Goal: Transaction & Acquisition: Purchase product/service

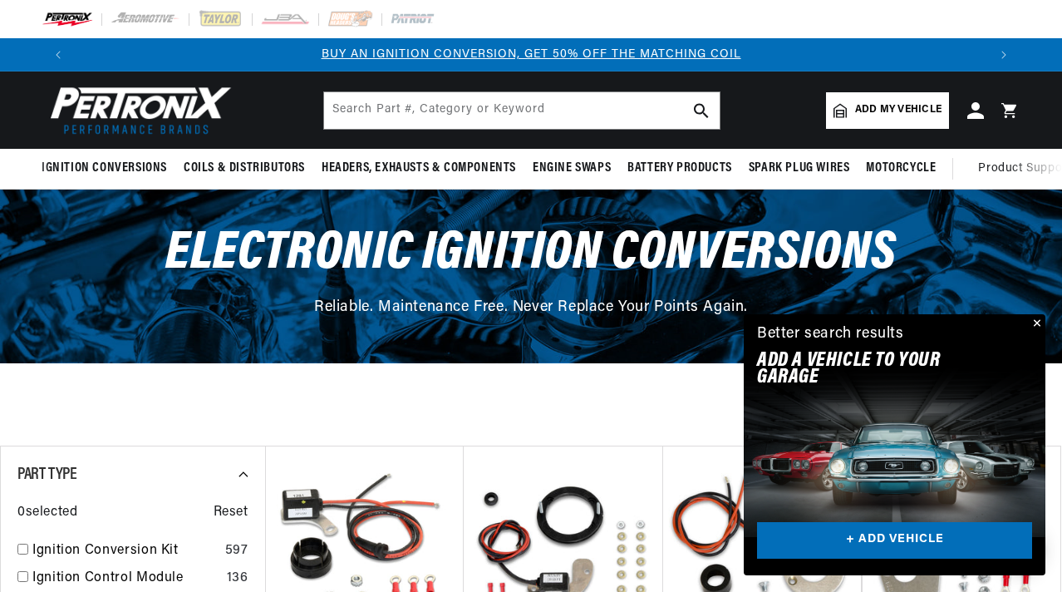
click at [892, 111] on span "Add my vehicle" at bounding box center [898, 110] width 86 height 16
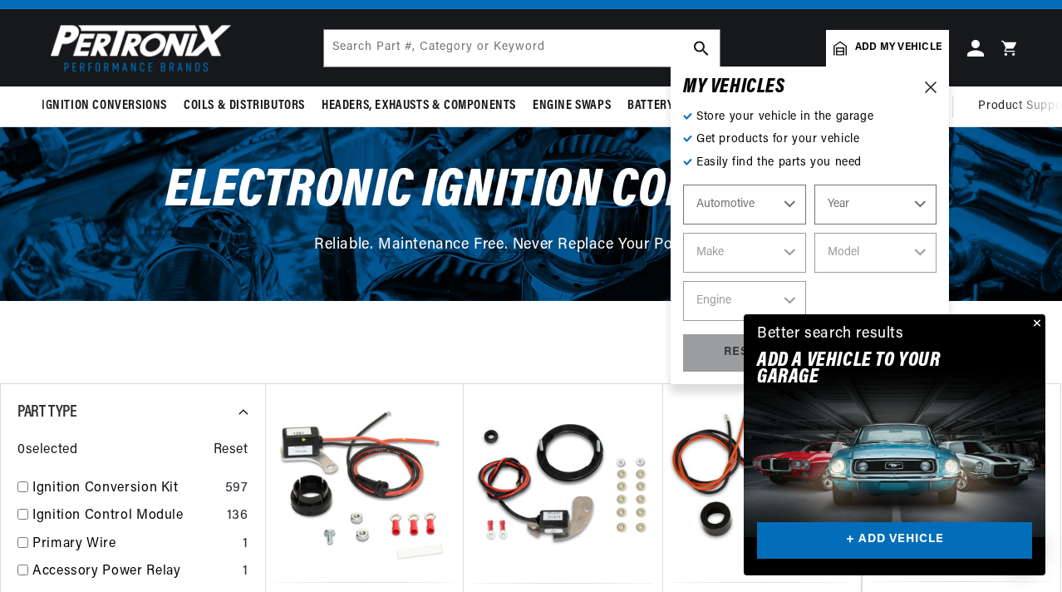
scroll to position [66, 0]
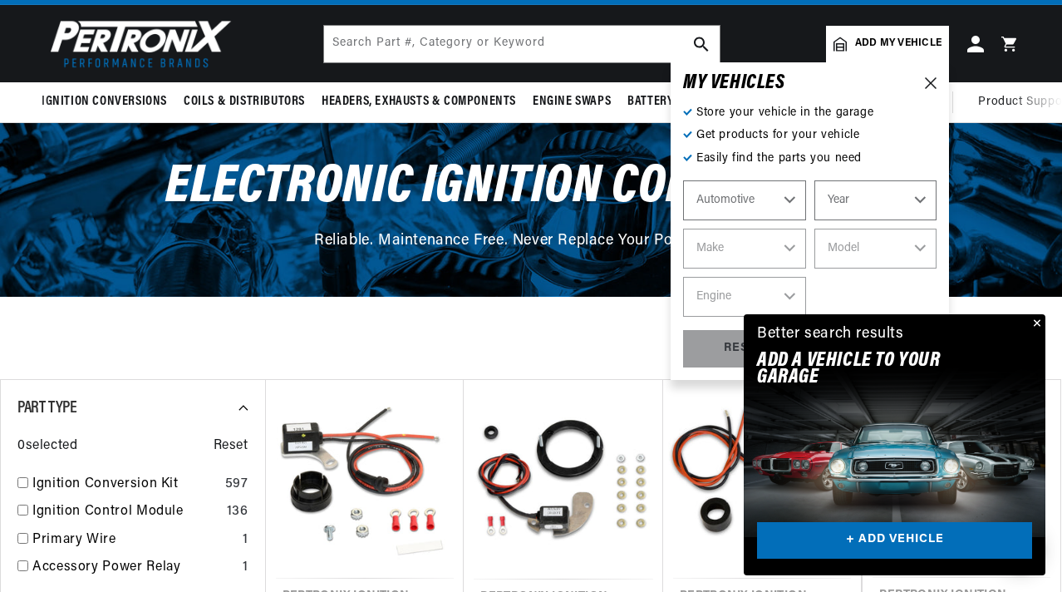
click at [876, 201] on select "Year 2022 2021 2020 2019 2018 2017 2016 2015 2014 2013 2012 2011 2010 2009 2008…" at bounding box center [875, 200] width 123 height 40
select select "1967"
click at [814, 180] on select "Year 2022 2021 2020 2019 2018 2017 2016 2015 2014 2013 2012 2011 2010 2009 2008…" at bounding box center [875, 200] width 123 height 40
select select "1967"
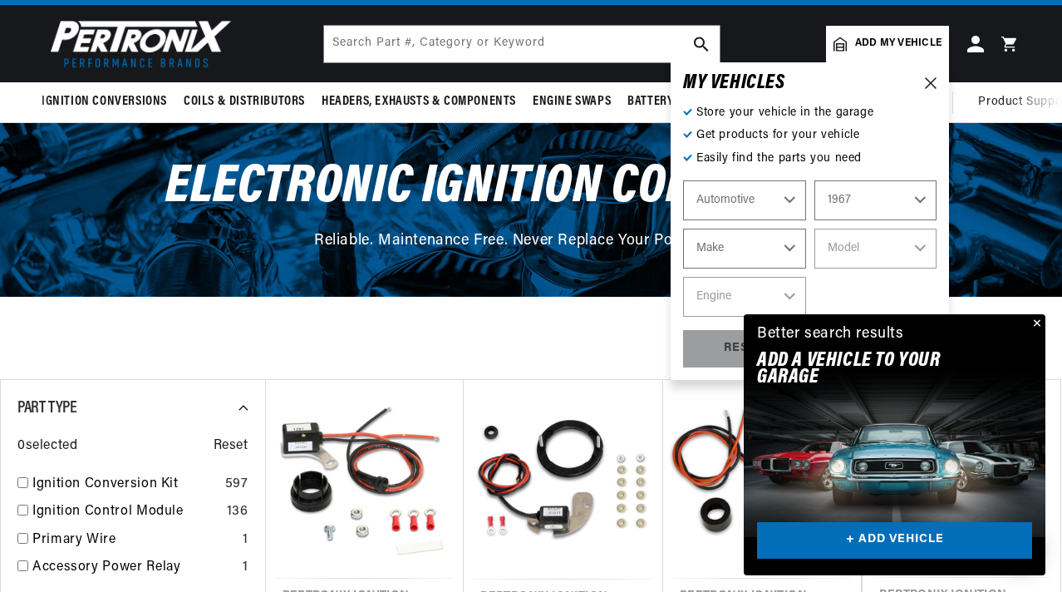
click at [731, 247] on select "Make Alfa Romeo American Motors Aston Martin Austin Austin Healey Avanti Bentle…" at bounding box center [744, 249] width 123 height 40
select select "Plymouth"
click at [683, 229] on select "Make Alfa Romeo American Motors Aston Martin Austin Austin Healey Avanti Bentle…" at bounding box center [744, 249] width 123 height 40
select select "Plymouth"
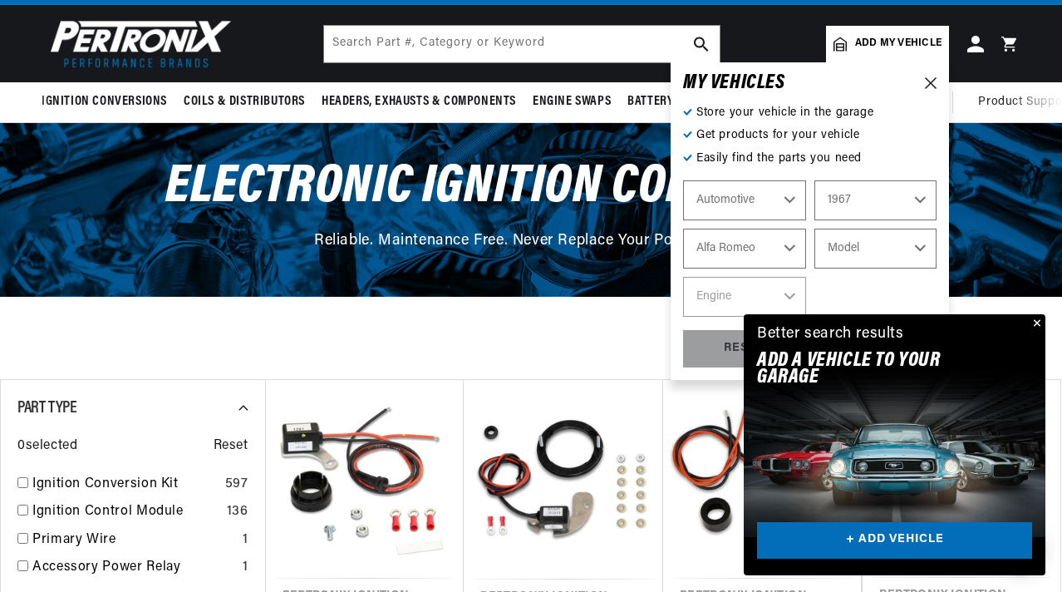
scroll to position [0, 0]
click at [884, 256] on select "Model Barracuda Belvedere Belvedere II Fury Fury III GTX Satellite Valiant VIP" at bounding box center [875, 249] width 123 height 40
select select "Belvedere-II"
click at [814, 229] on select "Model Barracuda Belvedere Belvedere II Fury Fury III GTX Satellite Valiant VIP" at bounding box center [875, 249] width 123 height 40
select select "Belvedere-II"
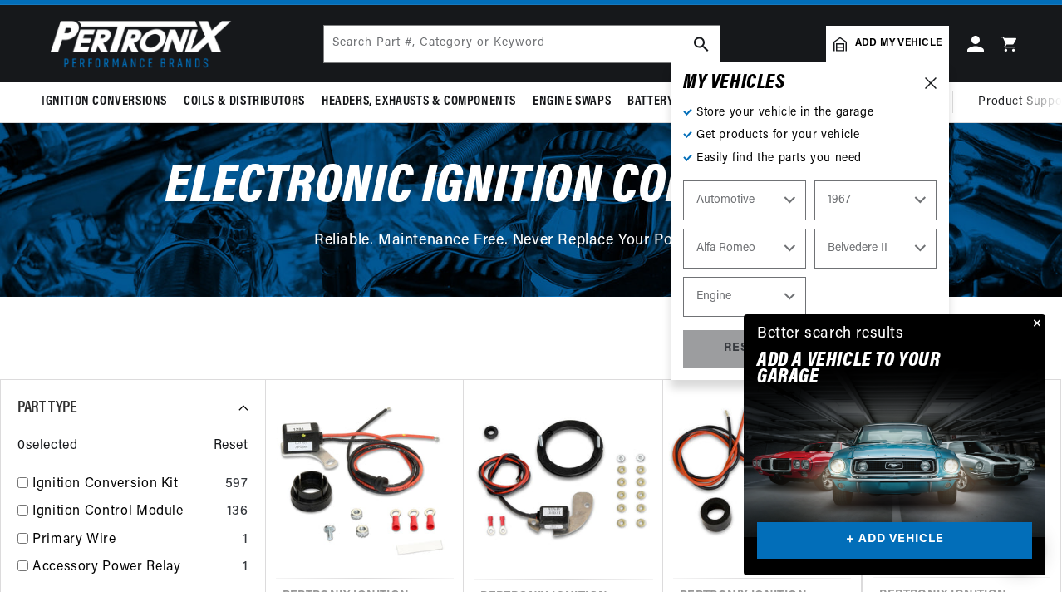
click at [775, 292] on select "Engine 225cid / 3.7L 273cid / 4.5L 318cid / 5.2L 383cid / 6.3L 426cid / 7.0L" at bounding box center [744, 297] width 123 height 40
select select "318cid-5.2L"
click at [683, 277] on select "Engine 225cid / 3.7L 273cid / 4.5L 318cid / 5.2L 383cid / 6.3L 426cid / 7.0L" at bounding box center [744, 297] width 123 height 40
select select "318cid-5.2L"
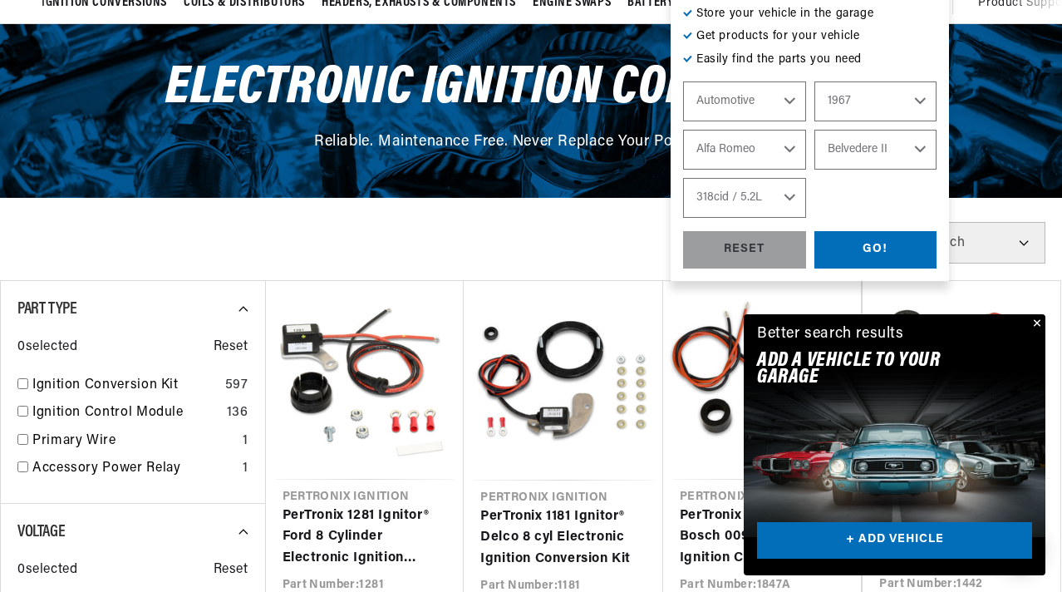
scroll to position [165, 0]
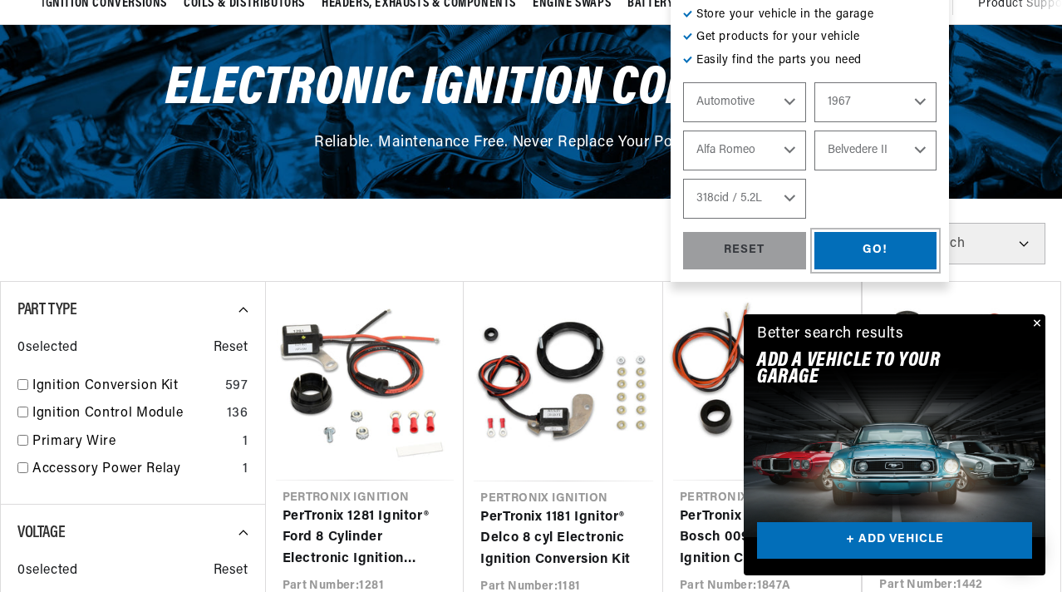
click at [875, 247] on div "GO!" at bounding box center [875, 250] width 123 height 37
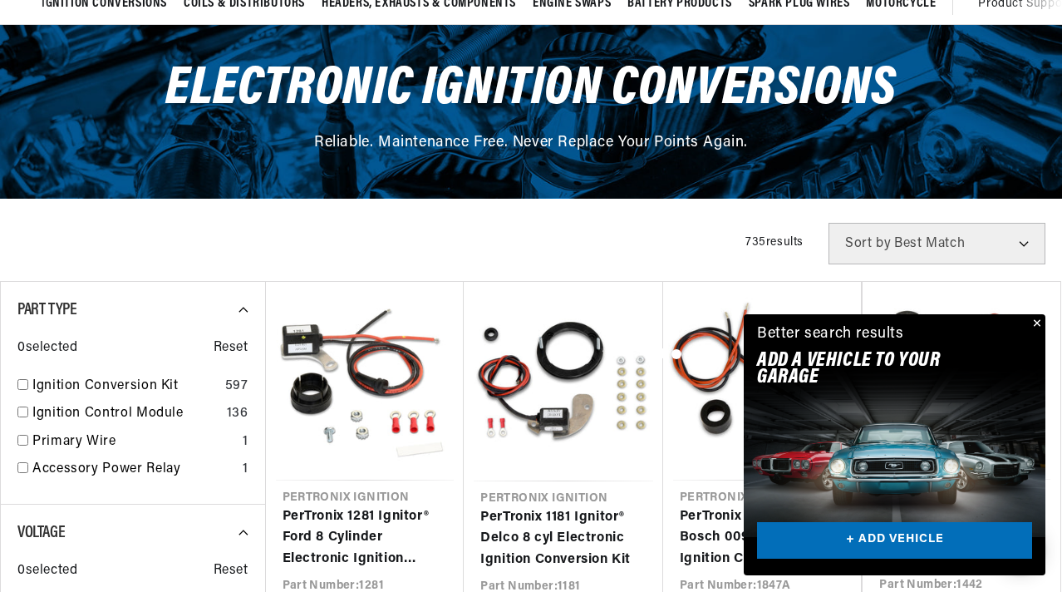
scroll to position [0, 1825]
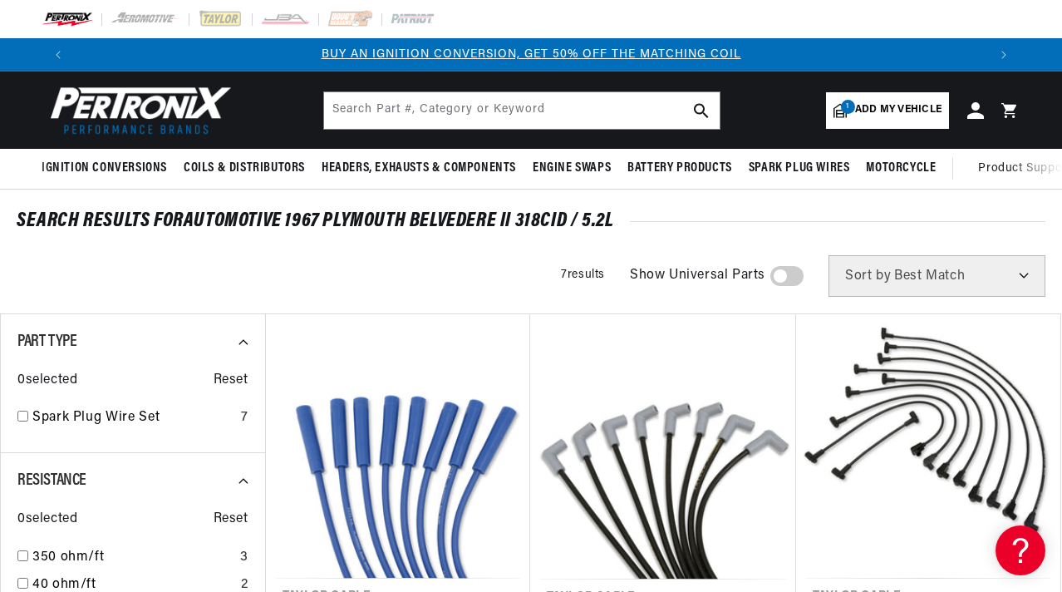
click at [796, 275] on span at bounding box center [786, 276] width 33 height 20
click at [784, 279] on input "checkbox" at bounding box center [779, 279] width 11 height 0
click at [106, 172] on div at bounding box center [531, 296] width 1062 height 592
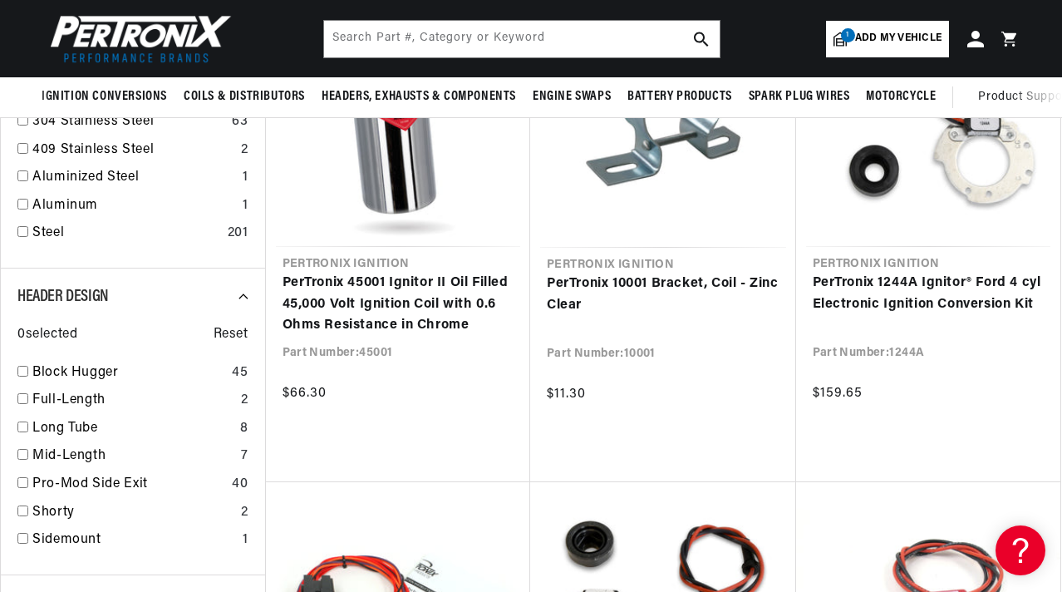
scroll to position [57, 0]
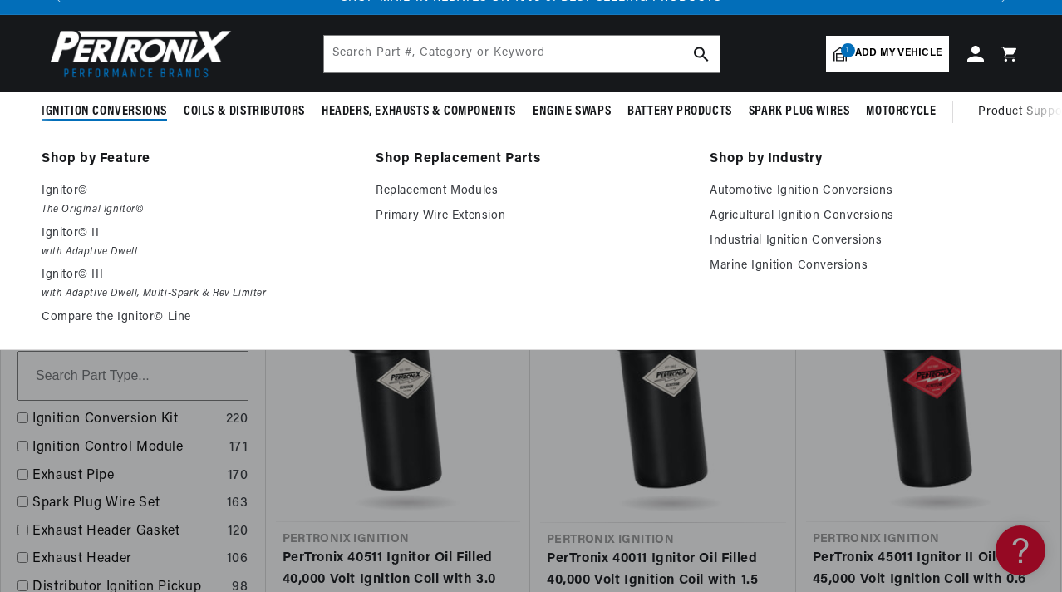
click at [82, 105] on span "Ignition Conversions" at bounding box center [104, 111] width 125 height 17
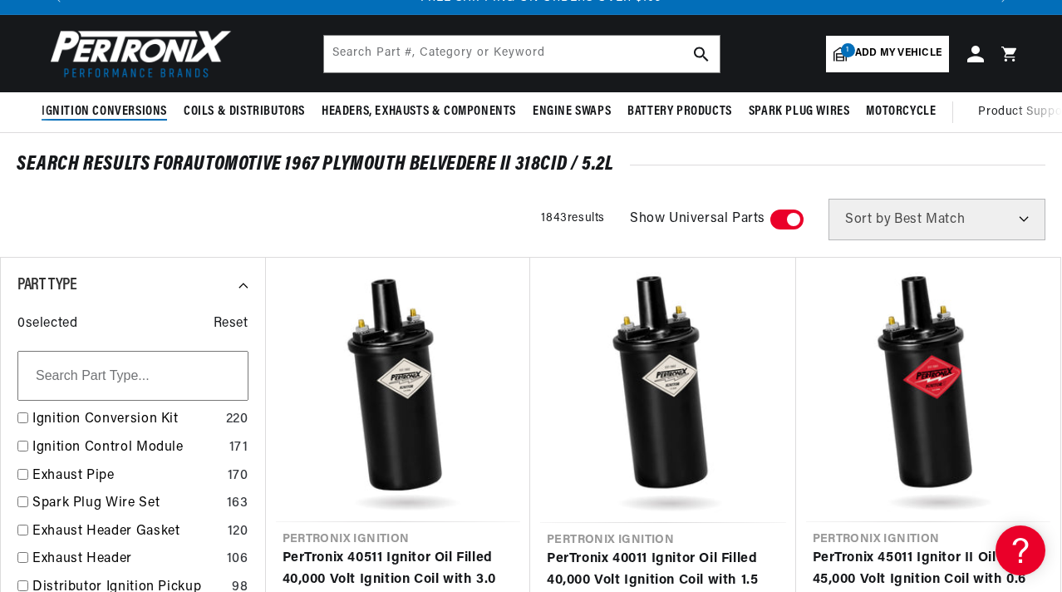
scroll to position [0, 1825]
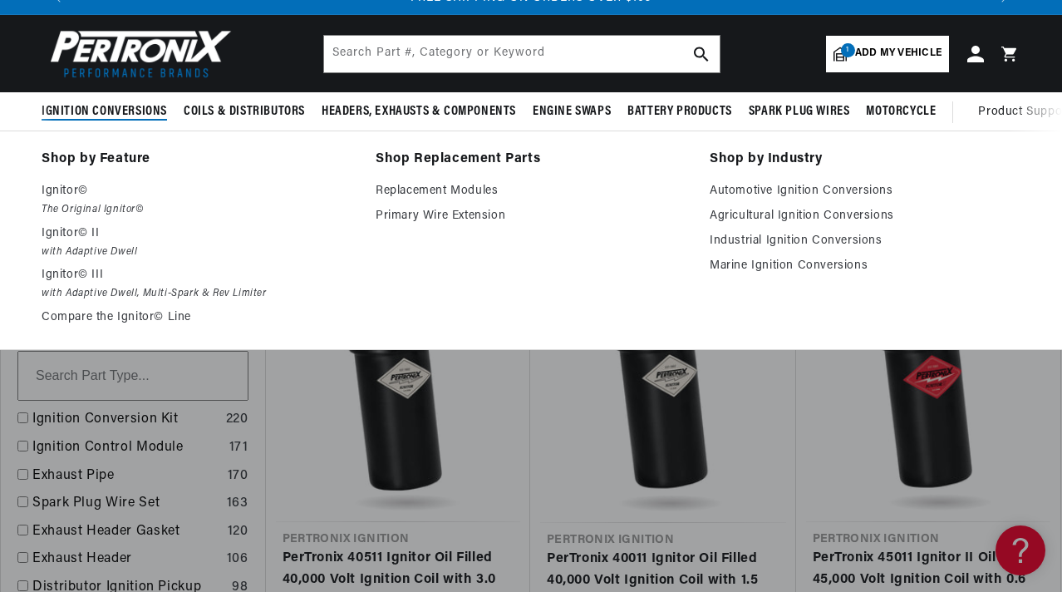
click at [107, 116] on span "Ignition Conversions" at bounding box center [104, 111] width 125 height 17
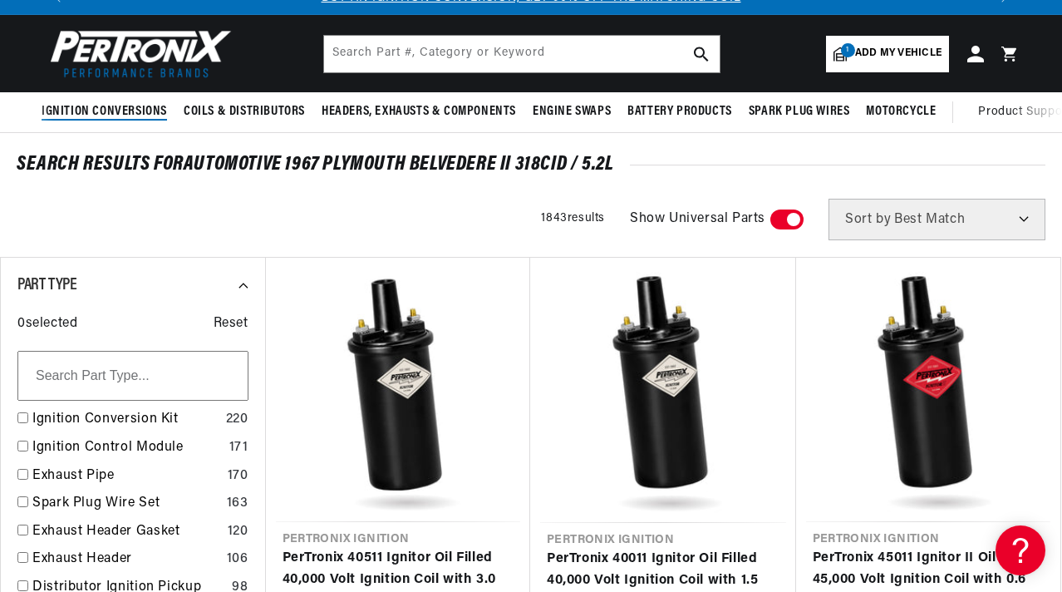
scroll to position [0, 0]
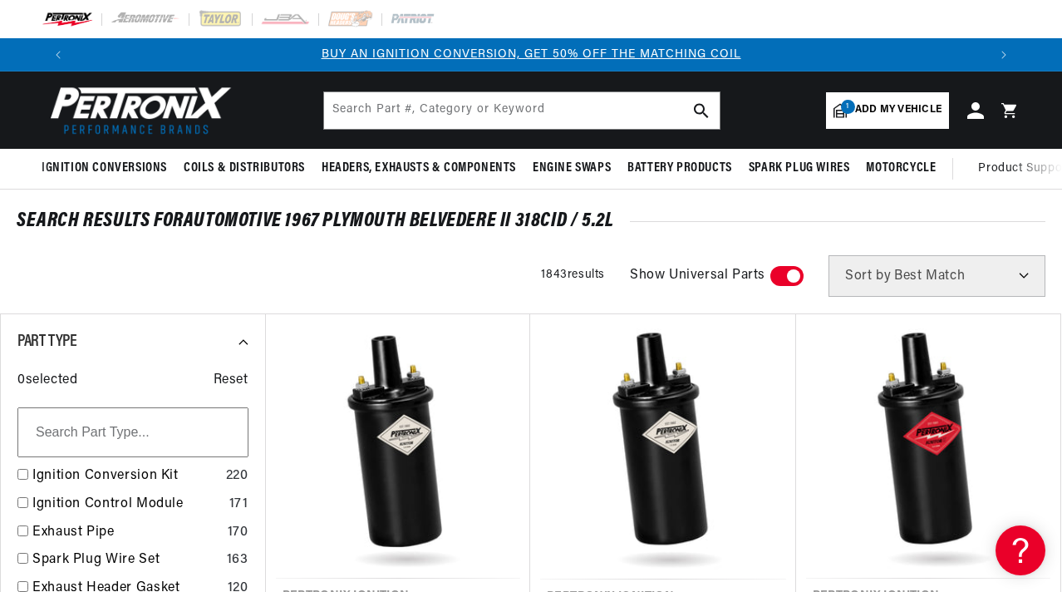
click at [376, 56] on link "BUY AN IGNITION CONVERSION, GET 50% OFF THE MATCHING COIL" at bounding box center [532, 54] width 420 height 12
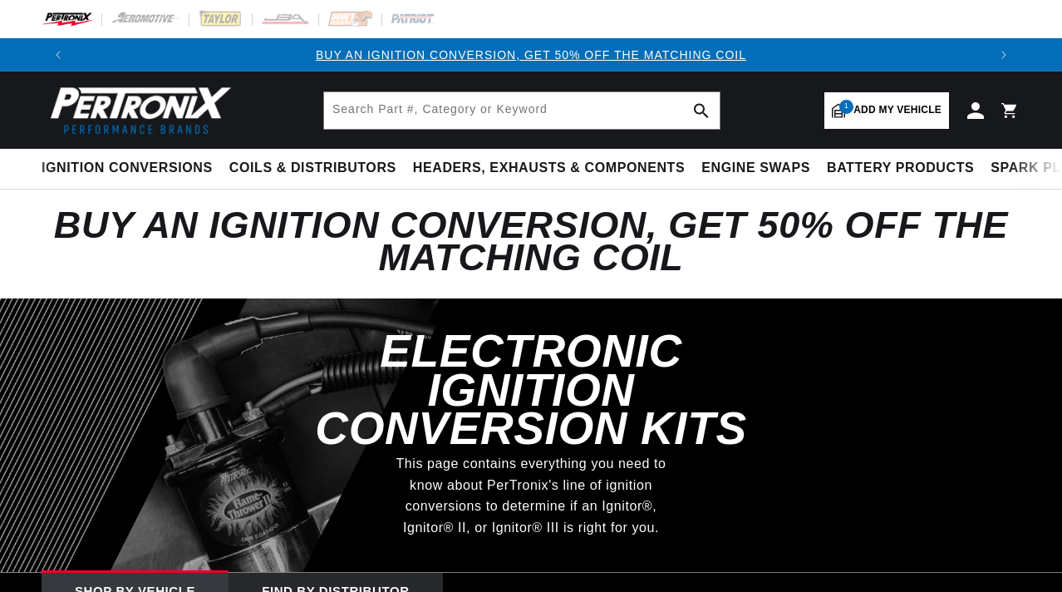
select select "1967"
select select "[GEOGRAPHIC_DATA]"
select select "Belvedere-II"
select select "318cid-5.2L"
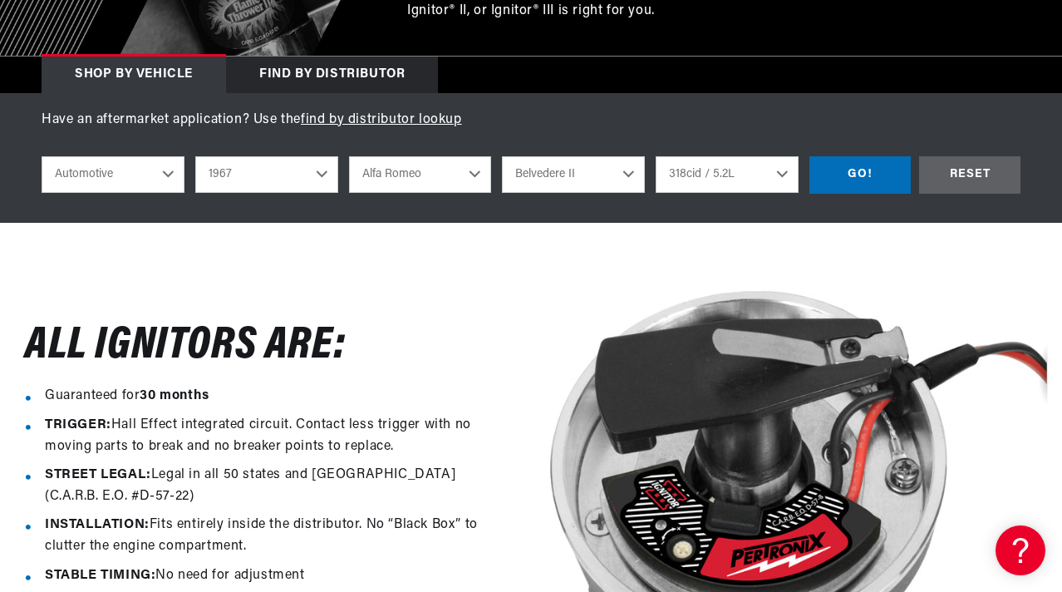
scroll to position [447, 0]
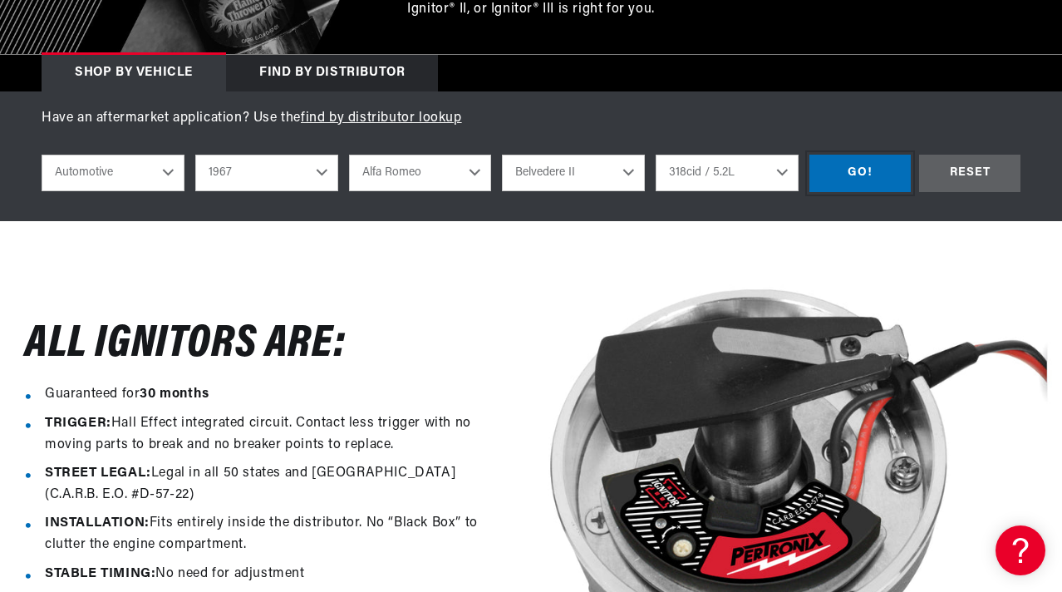
click at [859, 181] on div "GO!" at bounding box center [859, 173] width 101 height 37
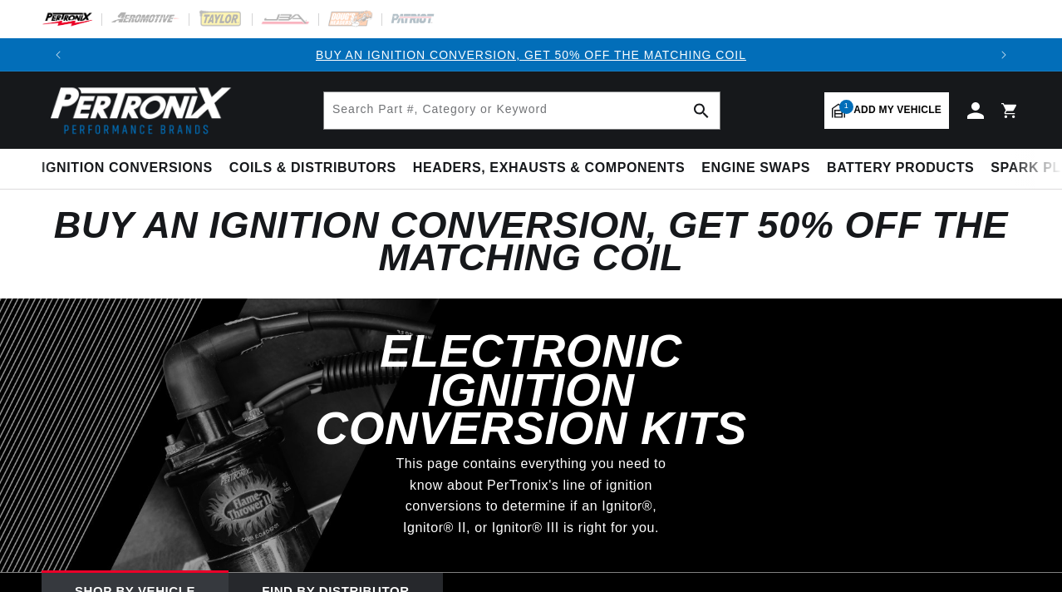
select select "1967"
select select "[GEOGRAPHIC_DATA]"
select select "Belvedere-II"
select select "318cid-5.2L"
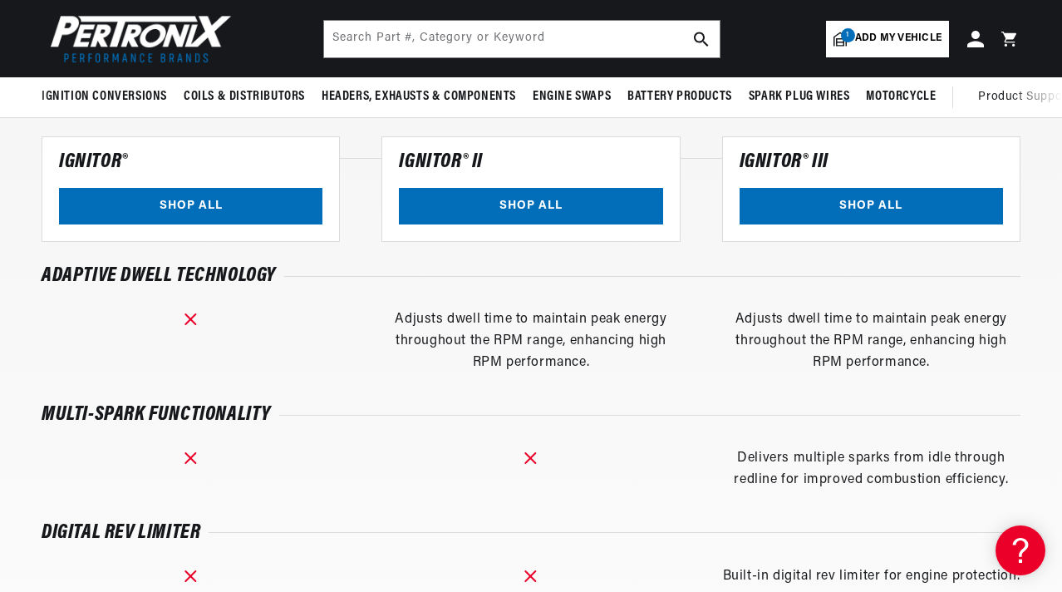
scroll to position [0, 1825]
click at [546, 206] on link "SHOP ALL" at bounding box center [530, 205] width 263 height 37
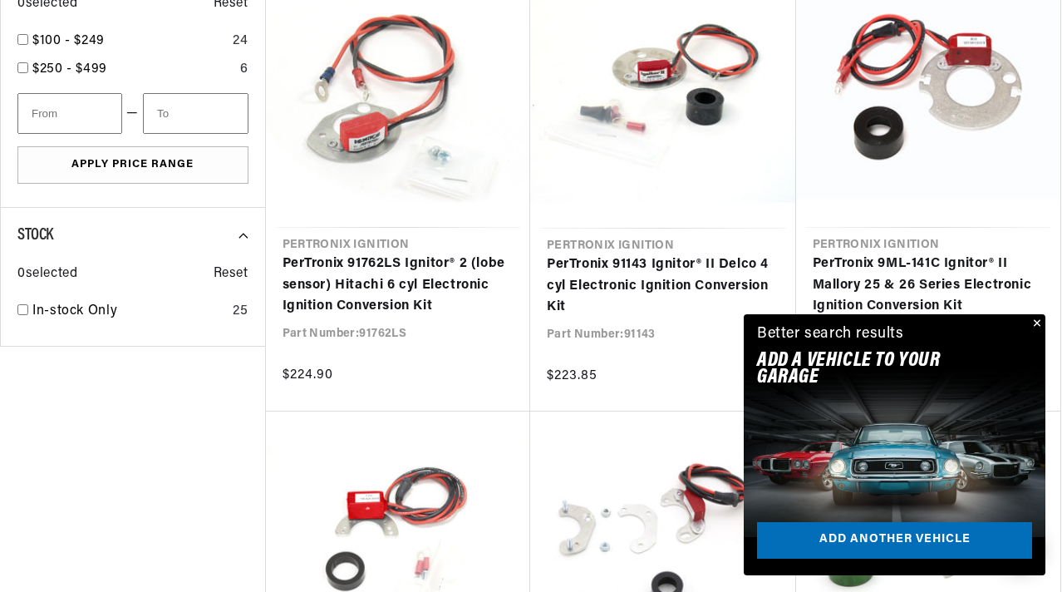
click at [1040, 329] on button "Close" at bounding box center [1035, 324] width 20 height 20
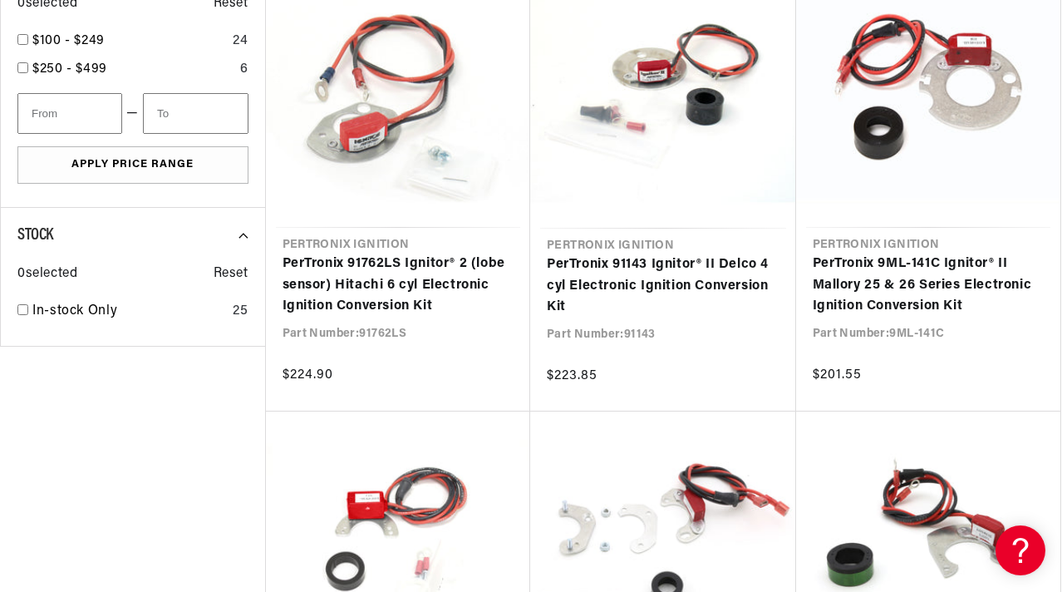
scroll to position [0, 912]
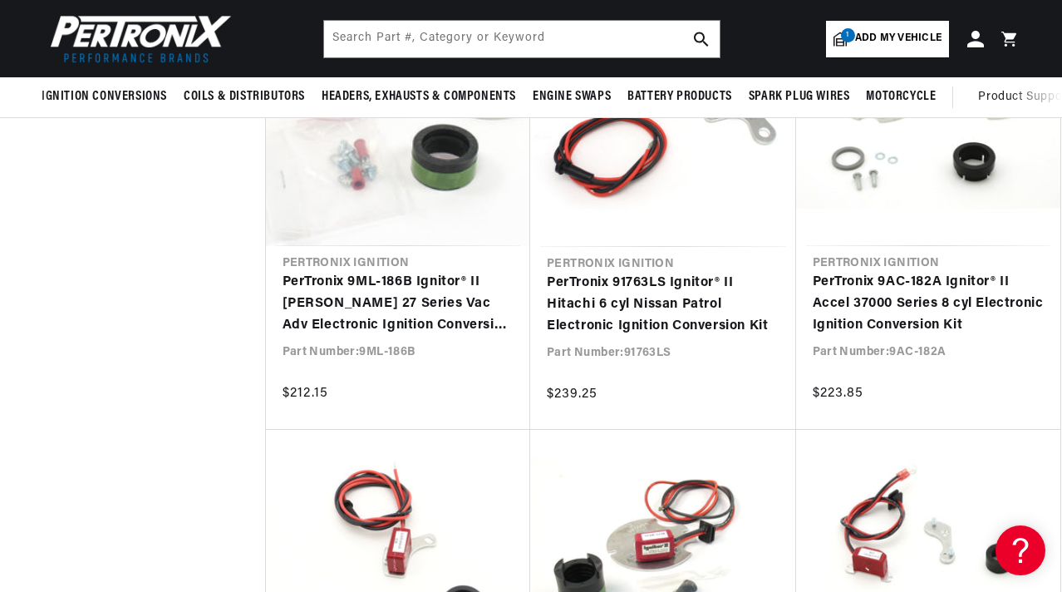
scroll to position [0, 1796]
